Goal: Information Seeking & Learning: Learn about a topic

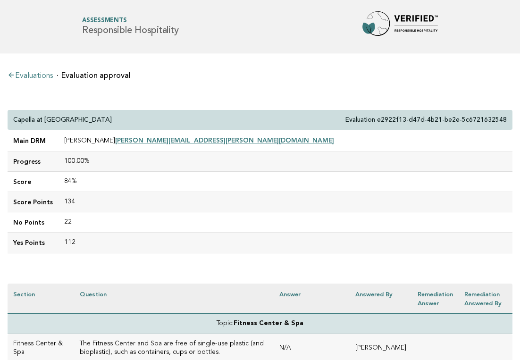
scroll to position [1265, 0]
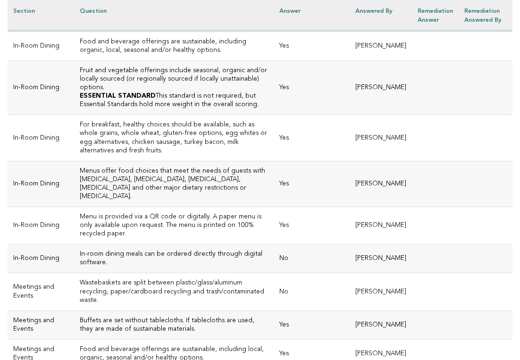
scroll to position [630, 0]
click at [274, 114] on td "Yes" at bounding box center [312, 87] width 76 height 54
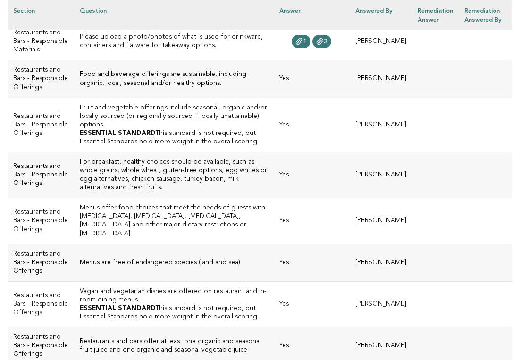
scroll to position [1321, 0]
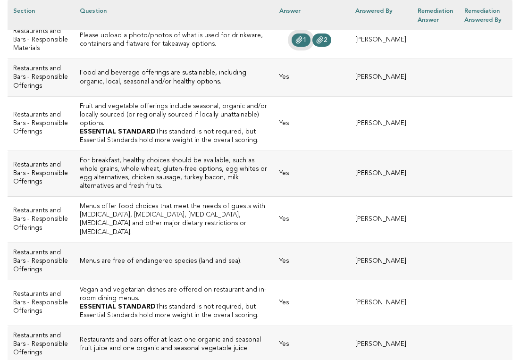
click at [296, 44] on icon at bounding box center [300, 40] width 8 height 8
click at [316, 44] on icon at bounding box center [320, 40] width 8 height 8
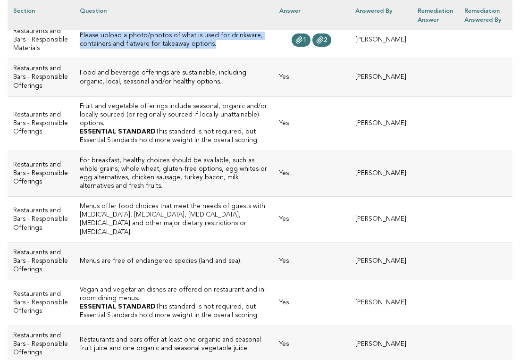
drag, startPoint x: 158, startPoint y: 313, endPoint x: 66, endPoint y: 296, distance: 93.7
click at [80, 49] on h3 "Please upload a photo/photos of what is used for drinkware, containers and flat…" at bounding box center [174, 40] width 188 height 17
copy h3 "Please upload a photo/photos of what is used for drinkware, containers and flat…"
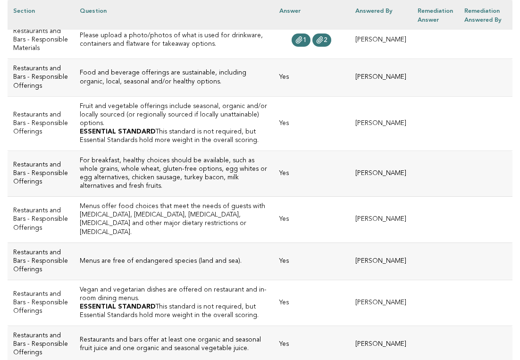
click at [274, 21] on td "Yes" at bounding box center [312, 2] width 76 height 37
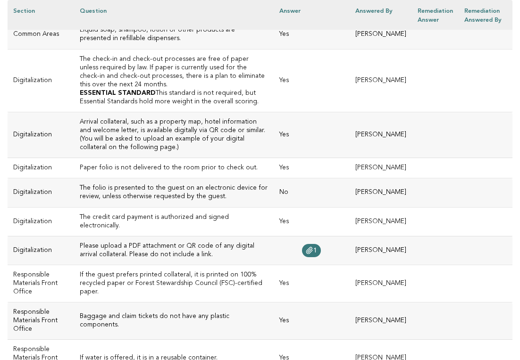
scroll to position [2038, 0]
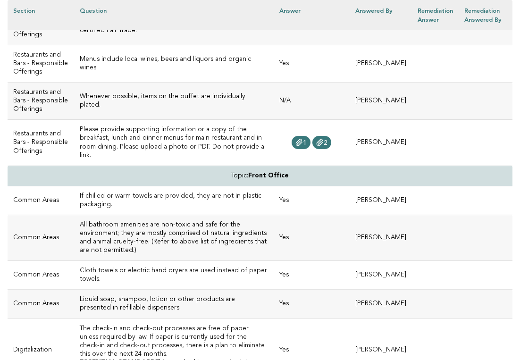
scroll to position [1703, 0]
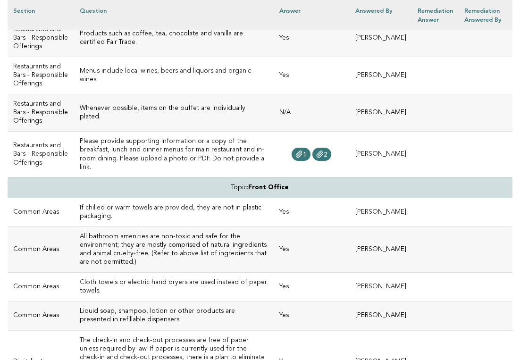
drag, startPoint x: 111, startPoint y: 252, endPoint x: 65, endPoint y: 236, distance: 48.1
copy h3 "Vegan and vegetarian dishes are offered on restaurant and in-room dining menus."
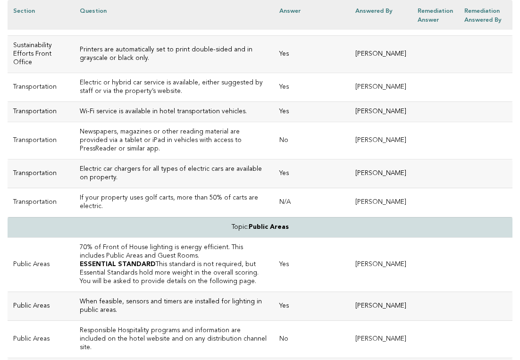
scroll to position [2482, 0]
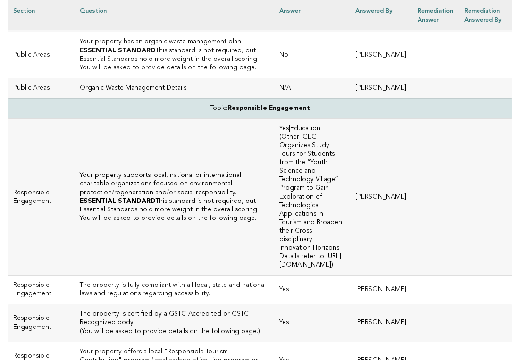
scroll to position [2824, 0]
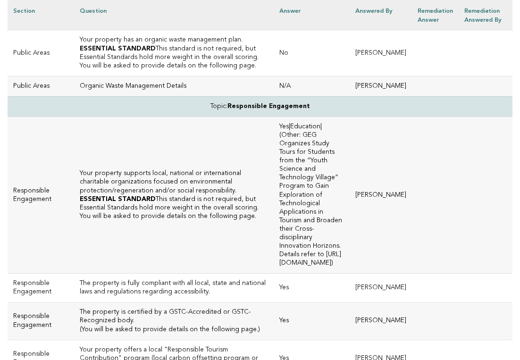
drag, startPoint x: 104, startPoint y: 63, endPoint x: 63, endPoint y: 54, distance: 42.2
copy h3 "Hotel keys are made of a sustainable material."
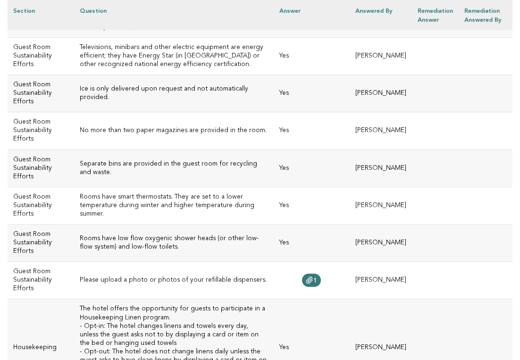
scroll to position [3574, 0]
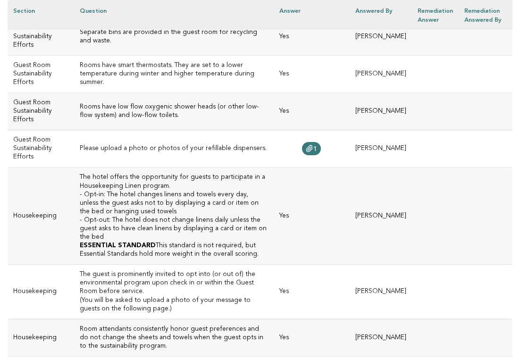
scroll to position [3710, 0]
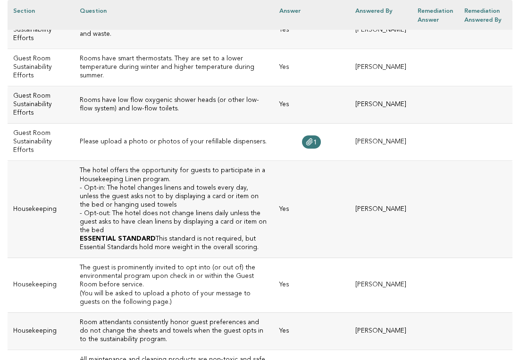
drag, startPoint x: 147, startPoint y: 121, endPoint x: 65, endPoint y: 94, distance: 86.5
copy h3 "Please include a website link or details of the local, national and/or internat…"
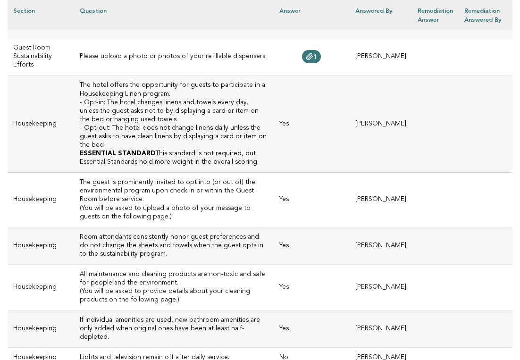
scroll to position [3796, 0]
drag, startPoint x: 145, startPoint y: 209, endPoint x: 75, endPoint y: 147, distance: 93.0
copy h3 "Please provide the name of the program your property contributes to and accessi…"
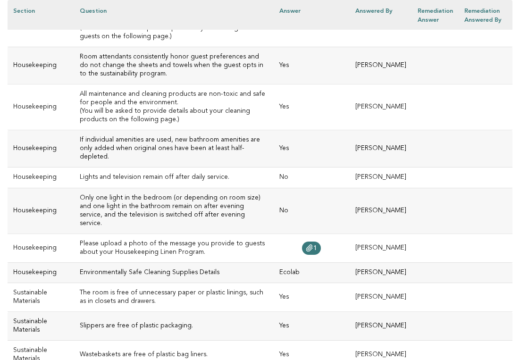
scroll to position [3974, 0]
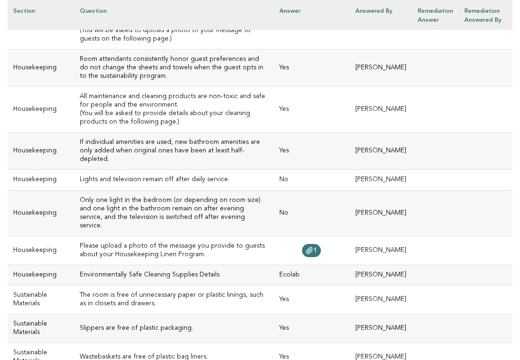
drag, startPoint x: 125, startPoint y: 129, endPoint x: 65, endPoint y: 111, distance: 62.2
copy h3 "The liquid soap, shampoo, lotion and other products are presented in refillable…"
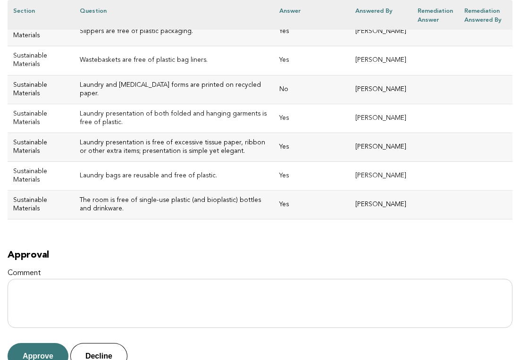
scroll to position [4273, 0]
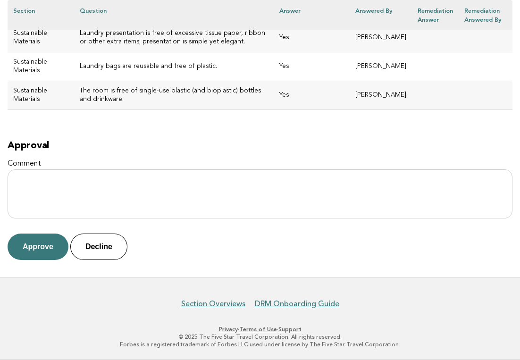
scroll to position [4672, 0]
